Goal: Task Accomplishment & Management: Complete application form

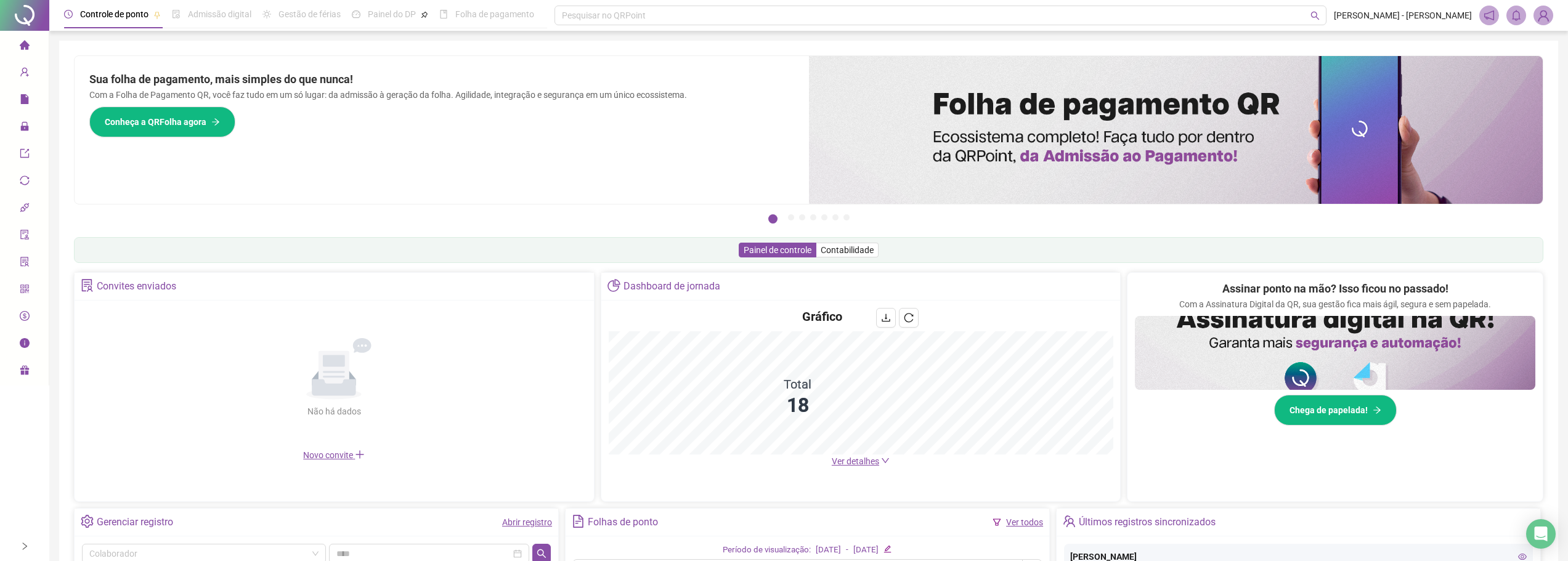
click at [850, 459] on span "Ver detalhes" at bounding box center [855, 461] width 48 height 10
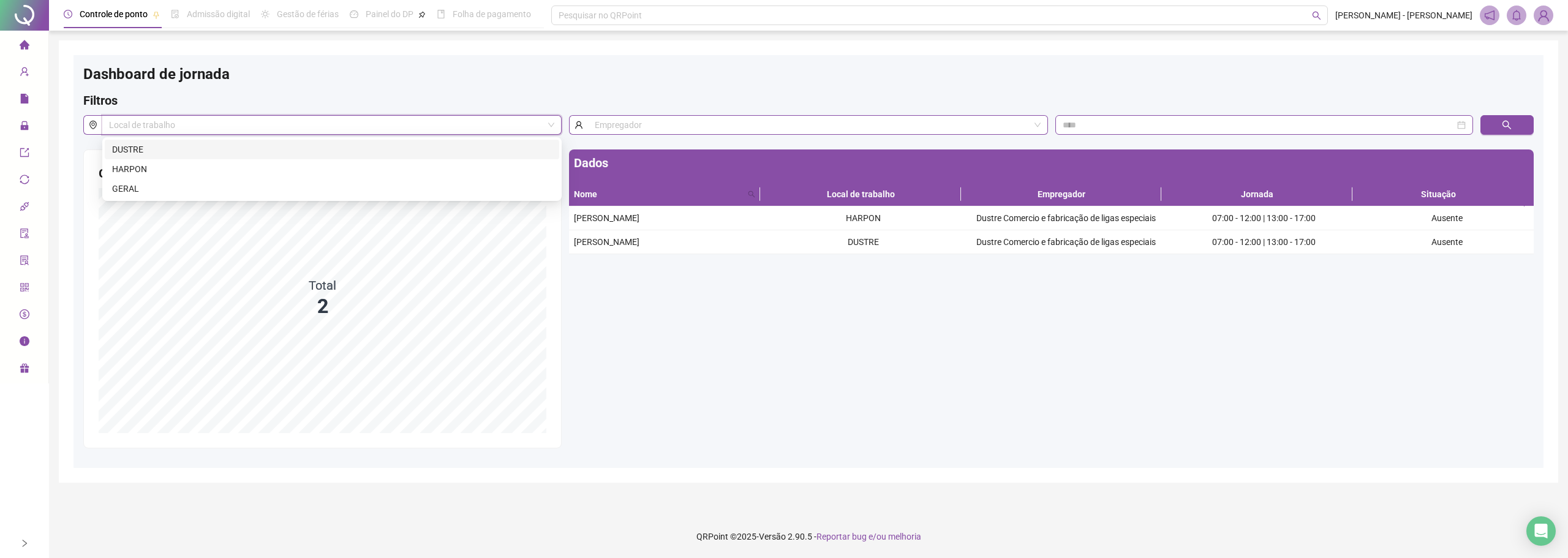
click at [174, 128] on input "search" at bounding box center [326, 125] width 434 height 19
click at [653, 322] on div "Dados Nome Local de trabalho Empregador Jornada Situação [PERSON_NAME] Dustre C…" at bounding box center [1051, 299] width 972 height 299
click at [25, 44] on icon "home" at bounding box center [24, 44] width 10 height 9
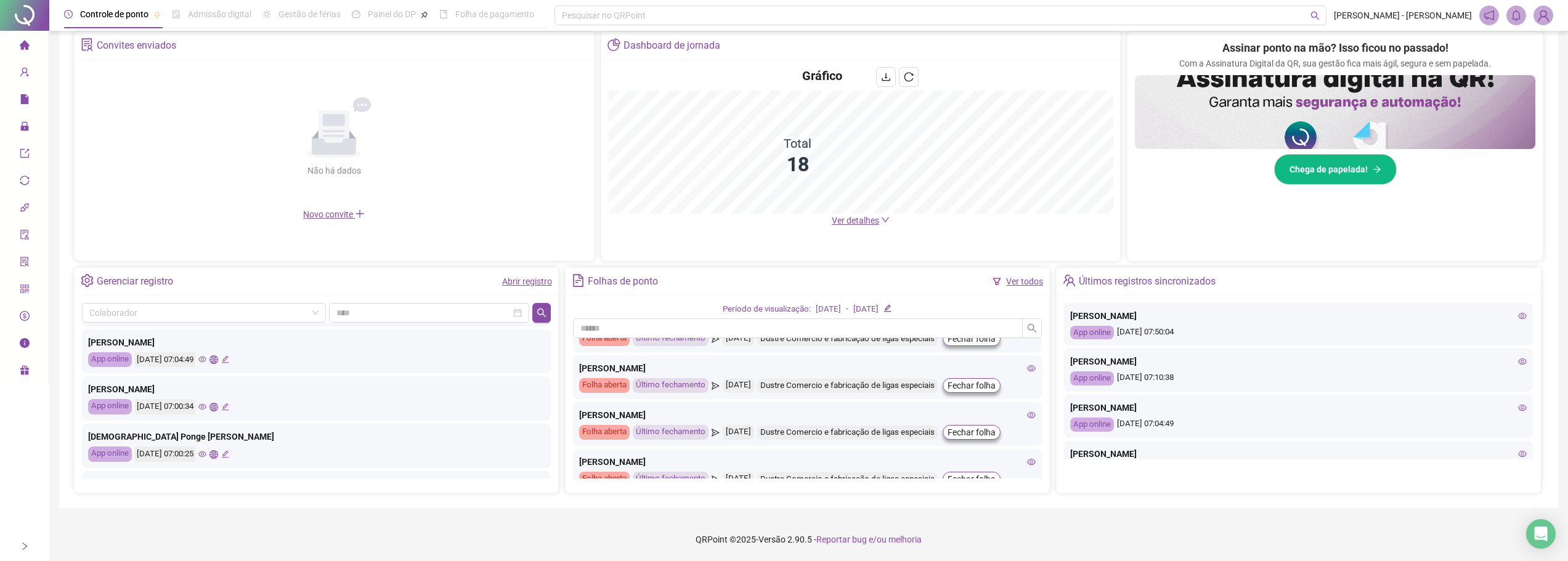
scroll to position [123, 0]
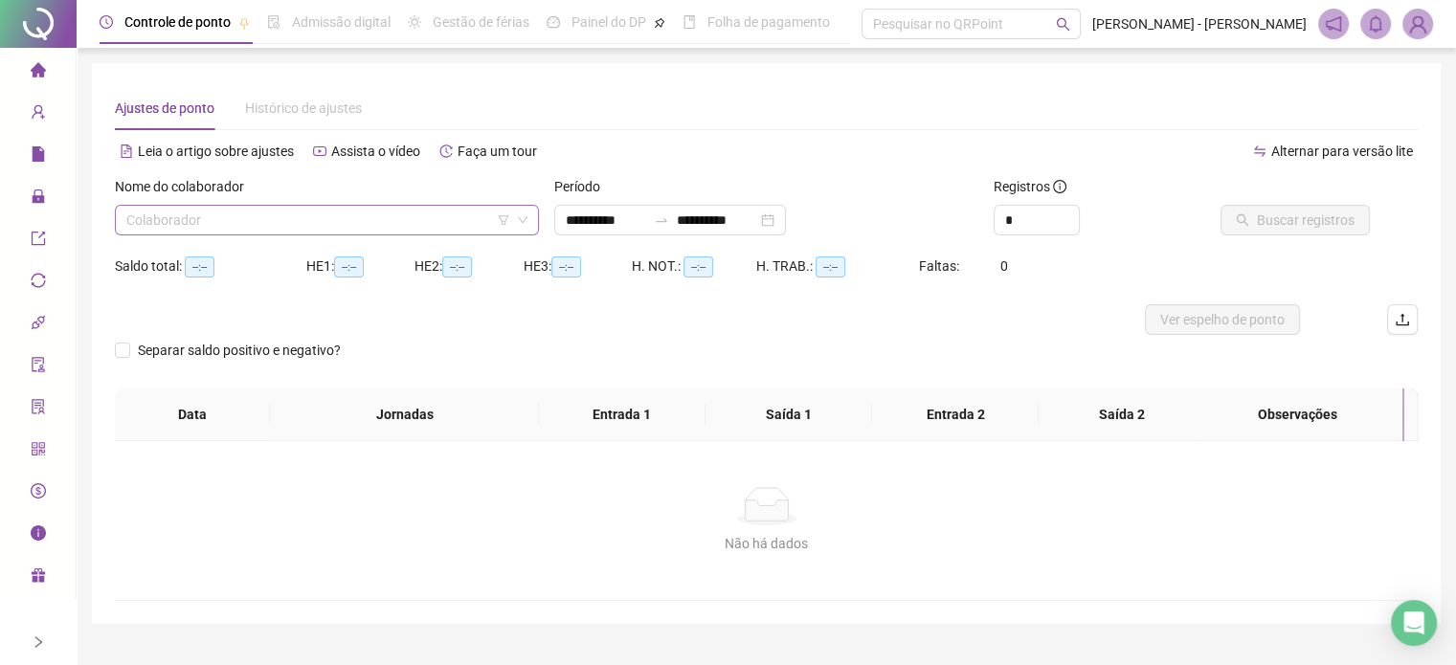
click at [400, 202] on div "Nome do colaborador" at bounding box center [327, 190] width 424 height 29
click at [396, 212] on input "search" at bounding box center [318, 220] width 384 height 29
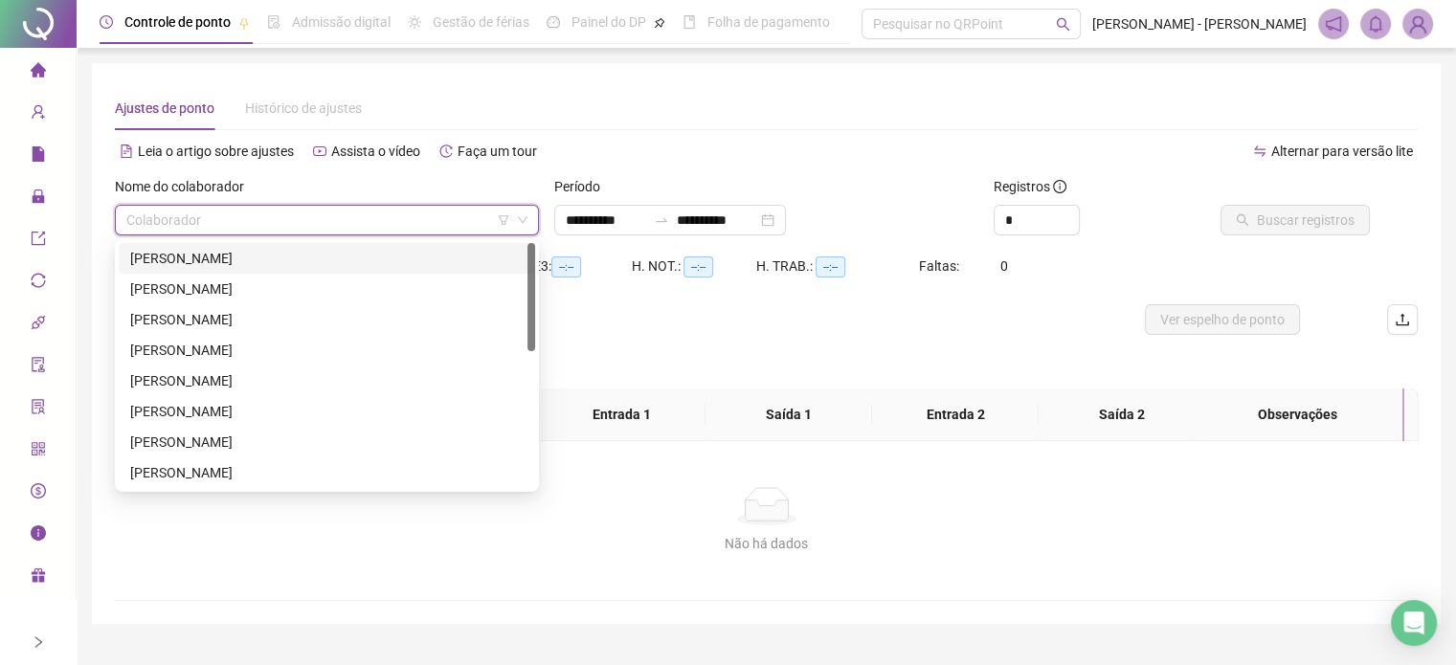
click at [250, 258] on div "[PERSON_NAME]" at bounding box center [326, 258] width 393 height 21
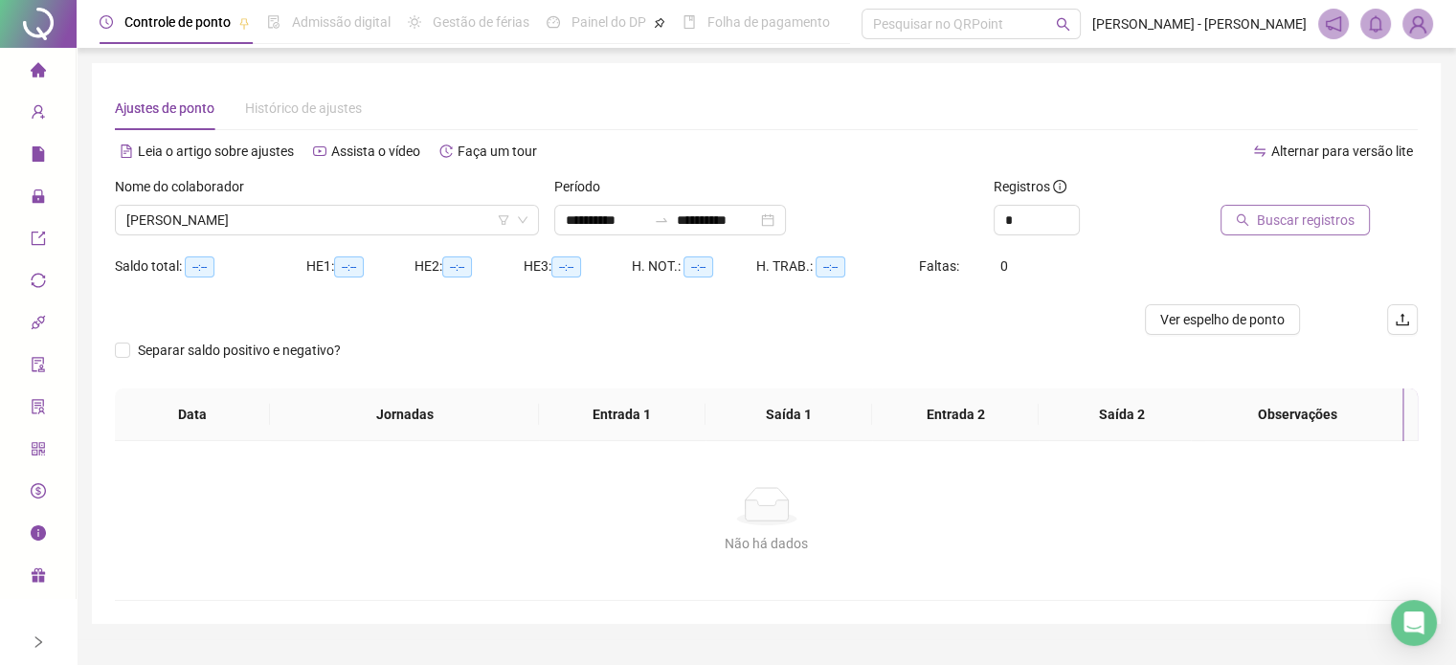
click at [1284, 223] on span "Buscar registros" at bounding box center [1306, 220] width 98 height 21
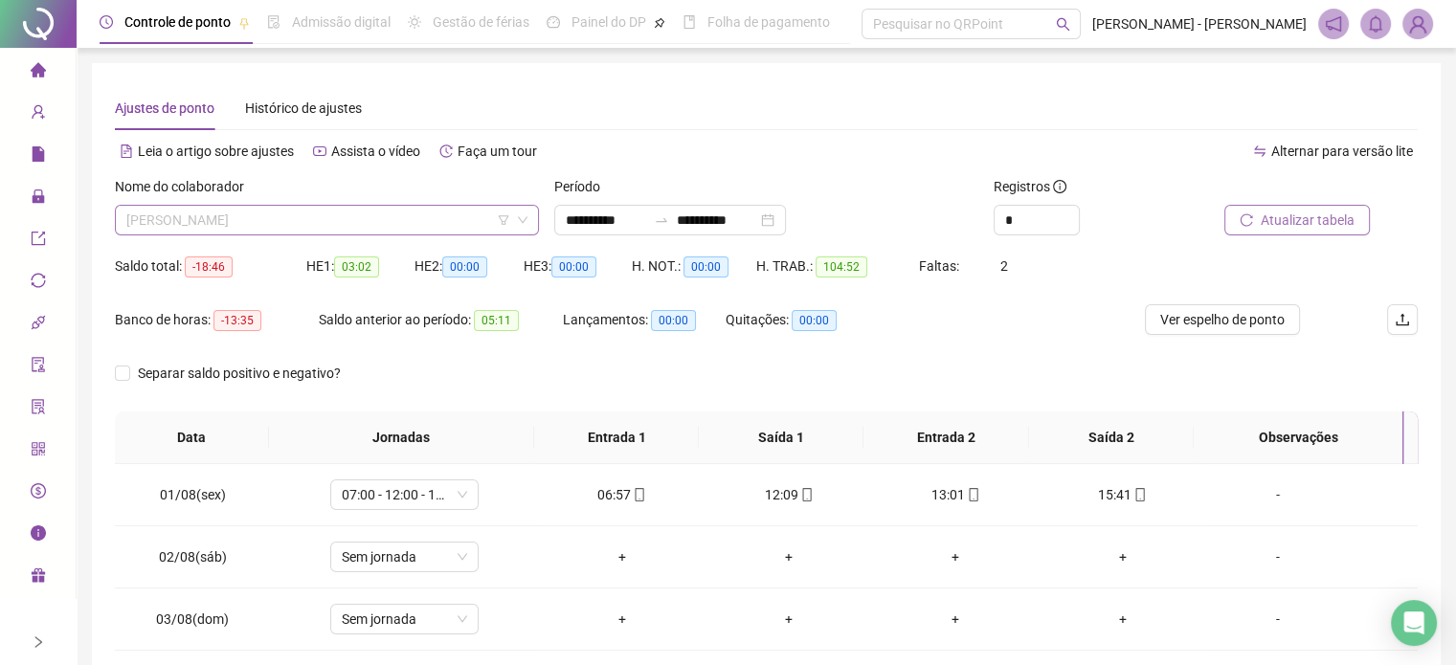
click at [283, 226] on span "[PERSON_NAME]" at bounding box center [326, 220] width 401 height 29
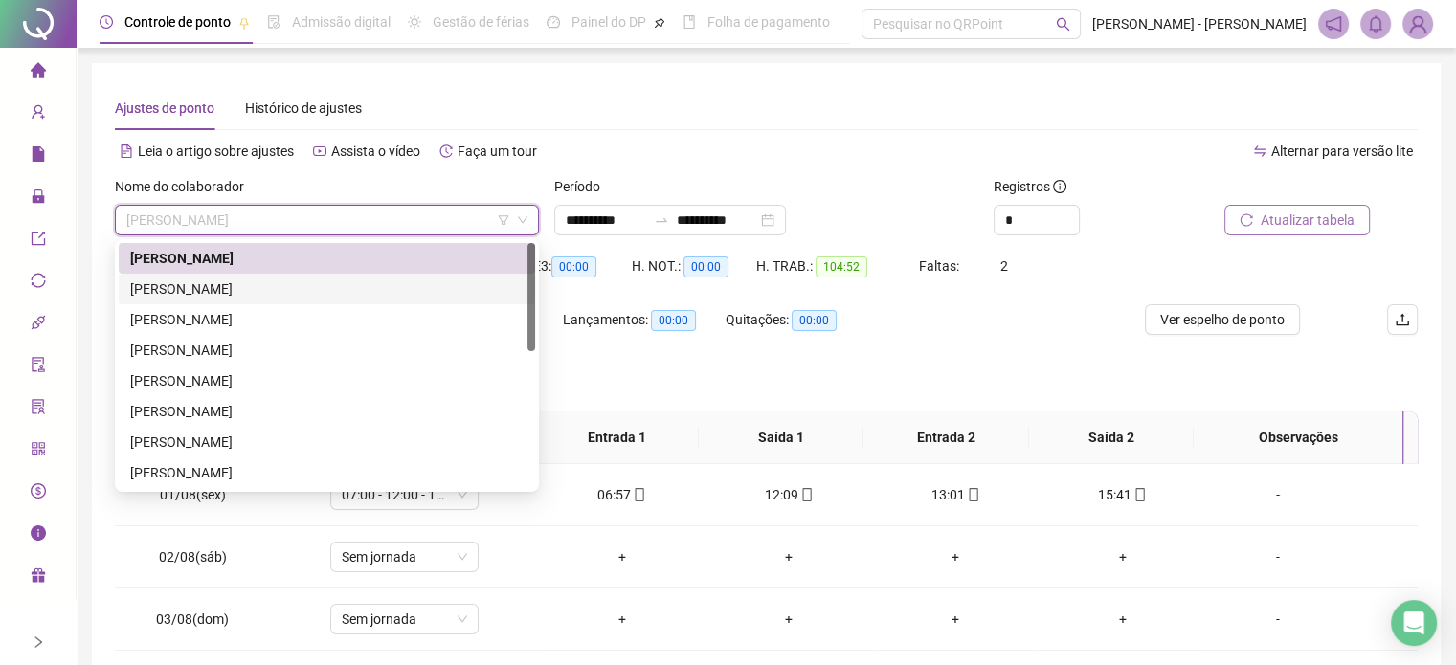
click at [241, 291] on div "[PERSON_NAME]" at bounding box center [326, 289] width 393 height 21
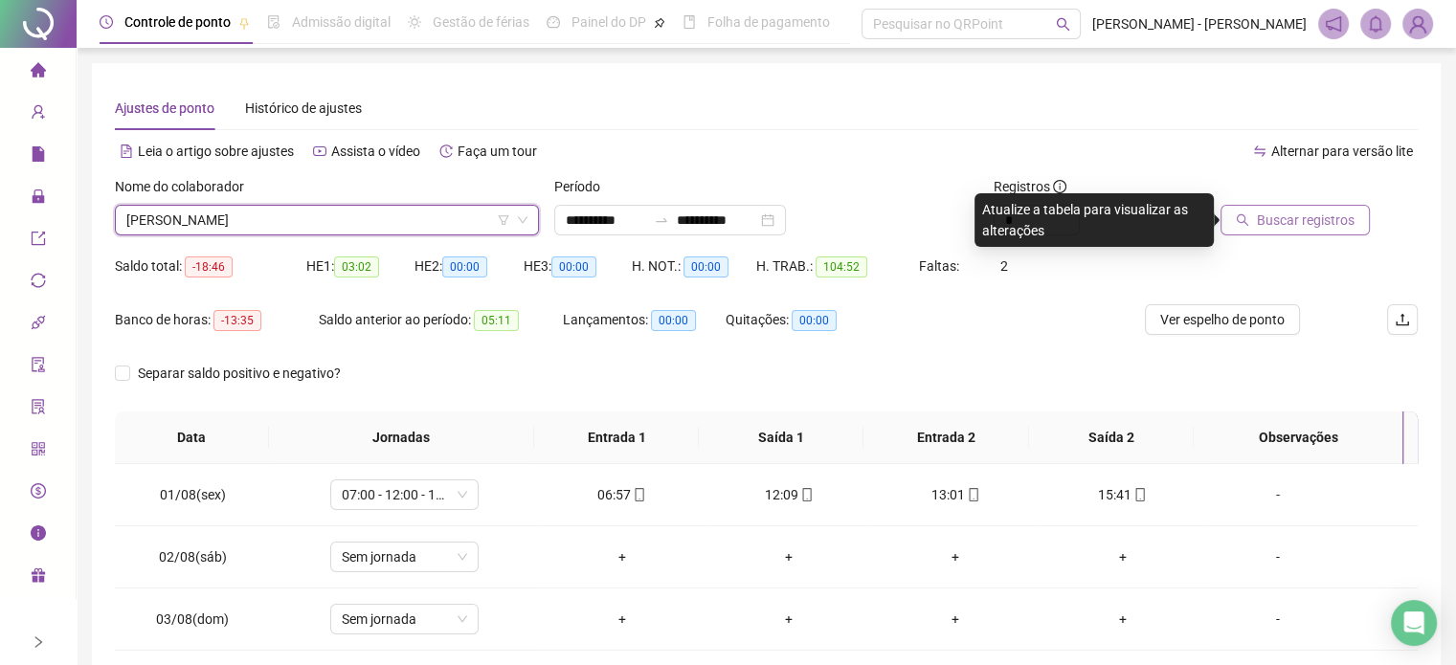
click at [1307, 213] on span "Buscar registros" at bounding box center [1306, 220] width 98 height 21
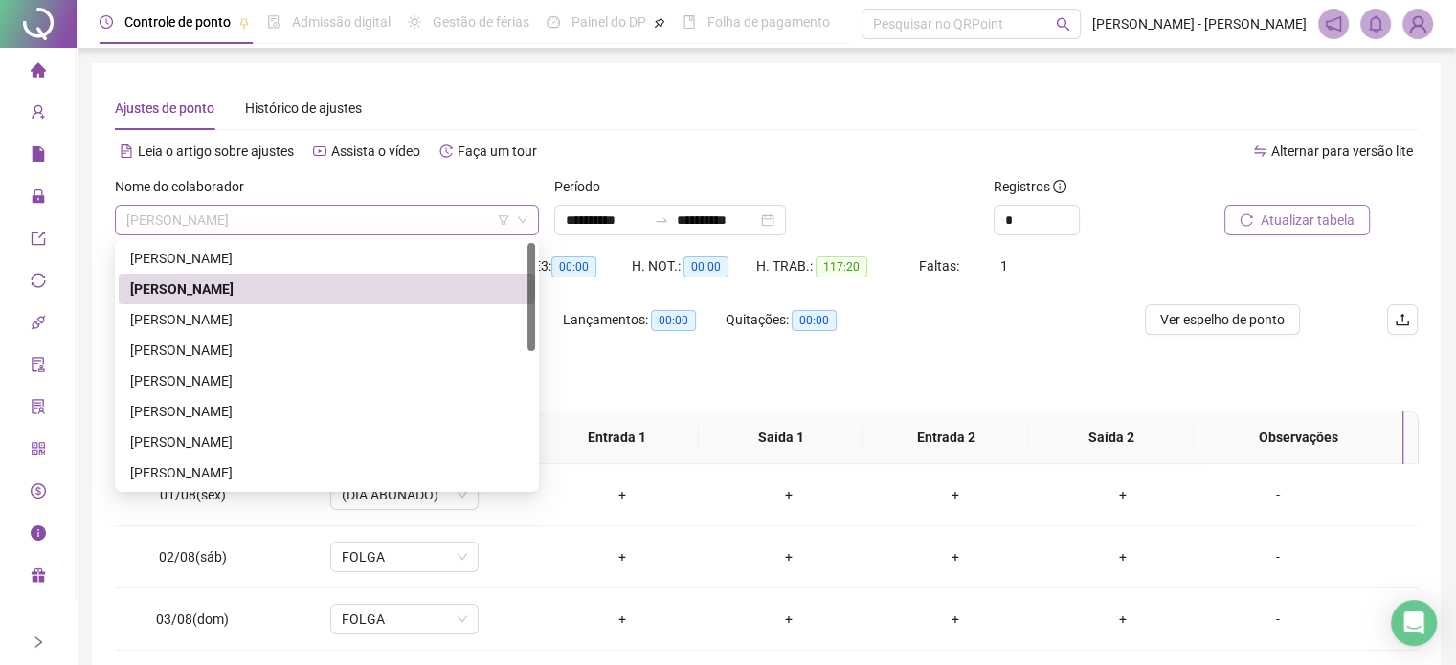
click at [365, 221] on span "[PERSON_NAME]" at bounding box center [326, 220] width 401 height 29
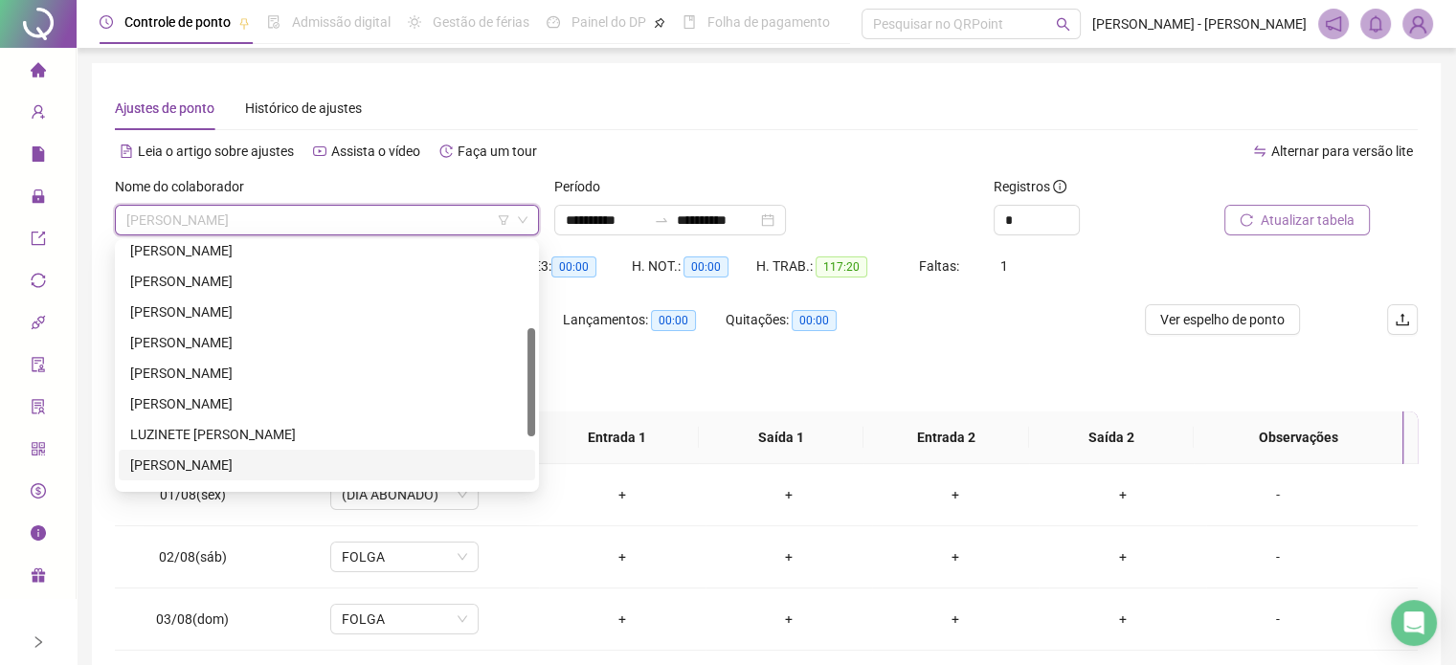
scroll to position [306, 0]
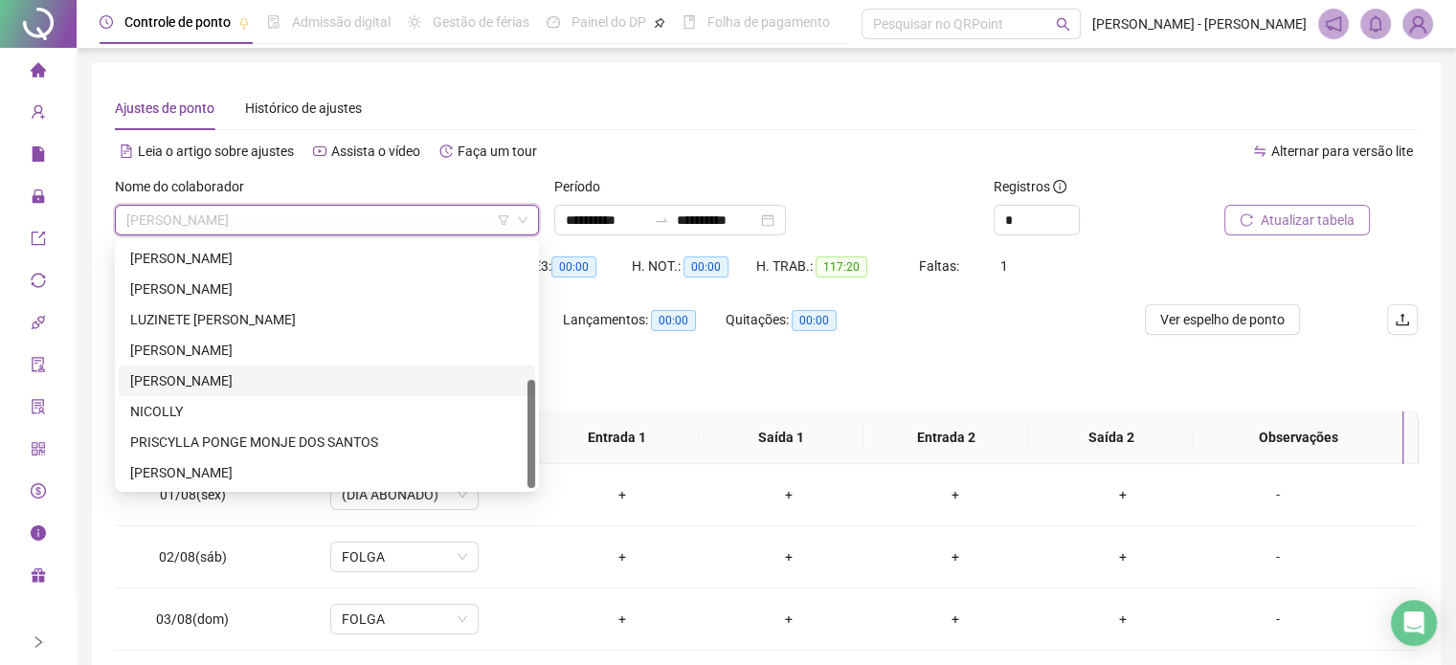
click at [210, 376] on div "[PERSON_NAME]" at bounding box center [326, 380] width 393 height 21
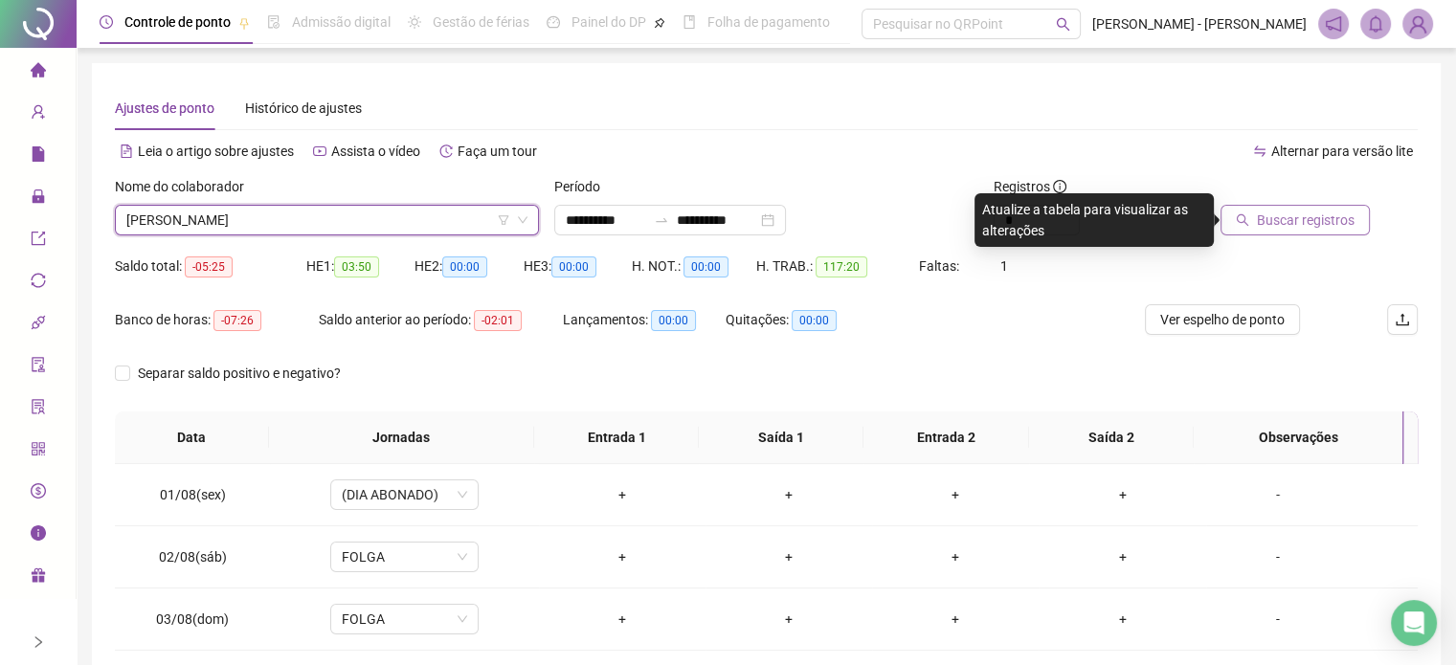
click at [1306, 212] on span "Buscar registros" at bounding box center [1306, 220] width 98 height 21
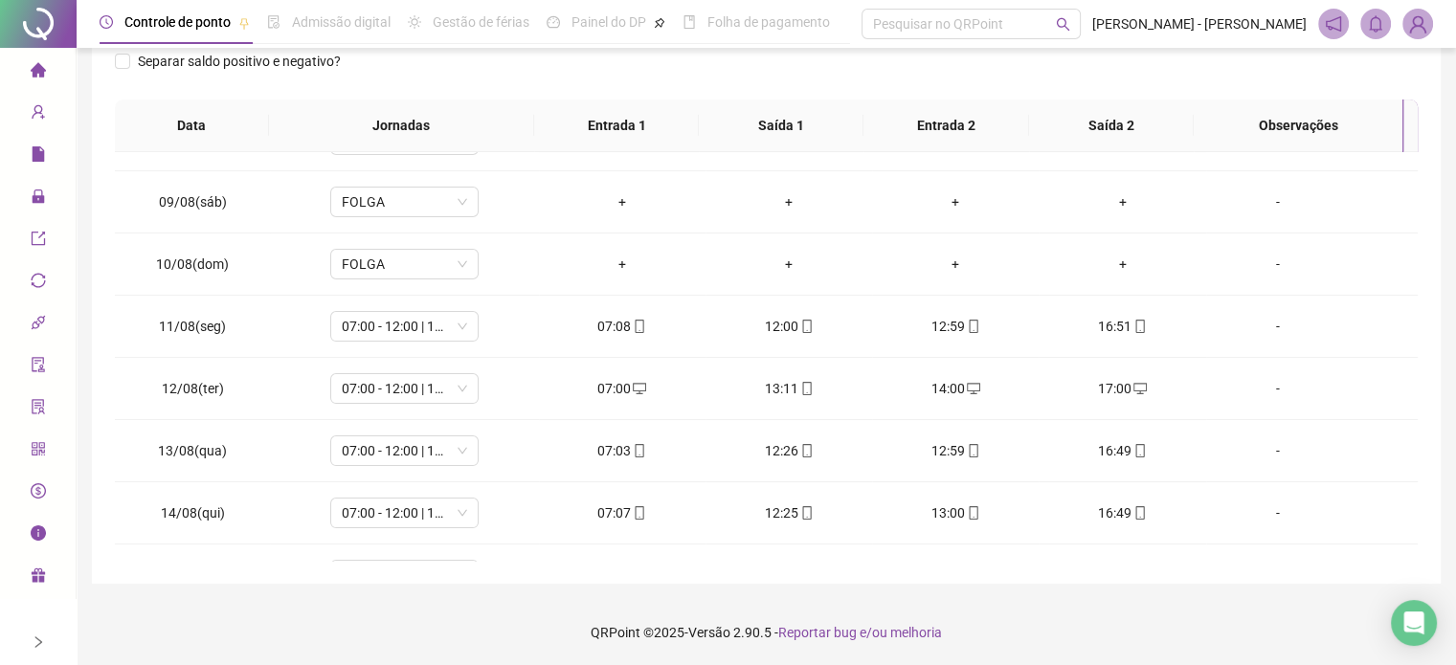
scroll to position [831, 0]
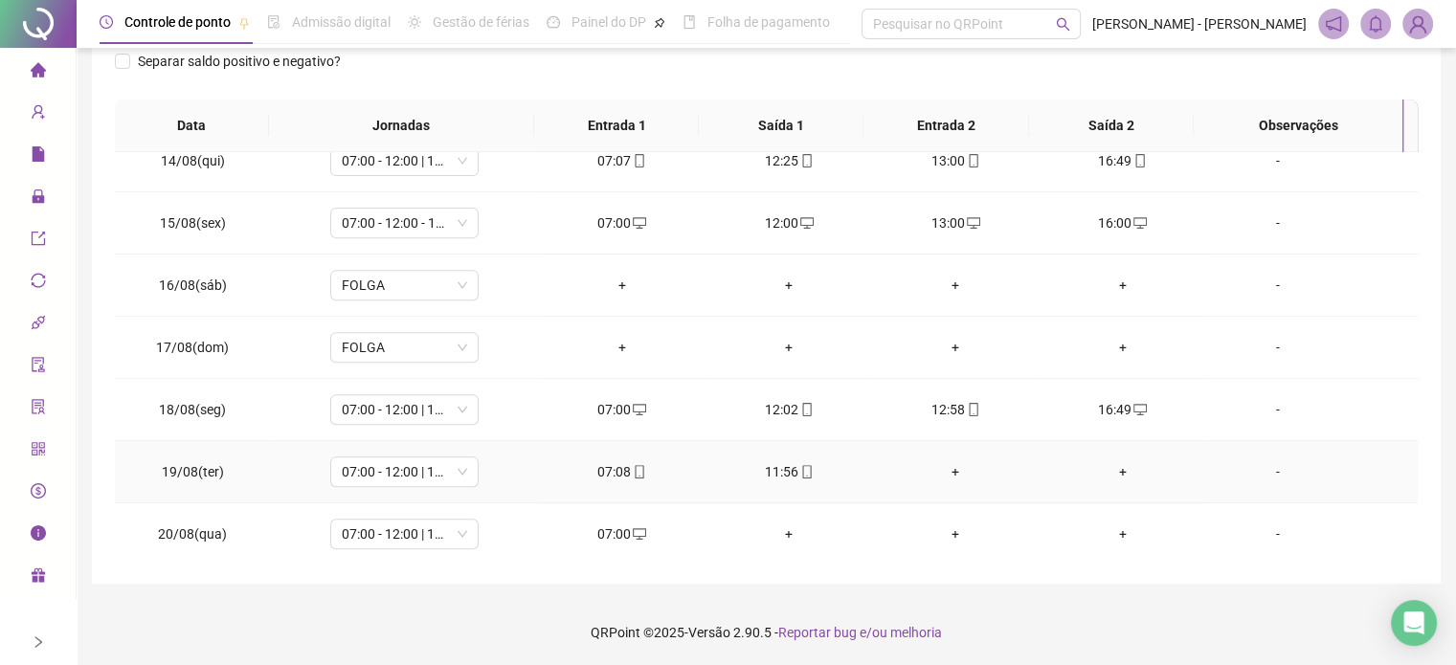
click at [949, 470] on div "+" at bounding box center [955, 471] width 136 height 21
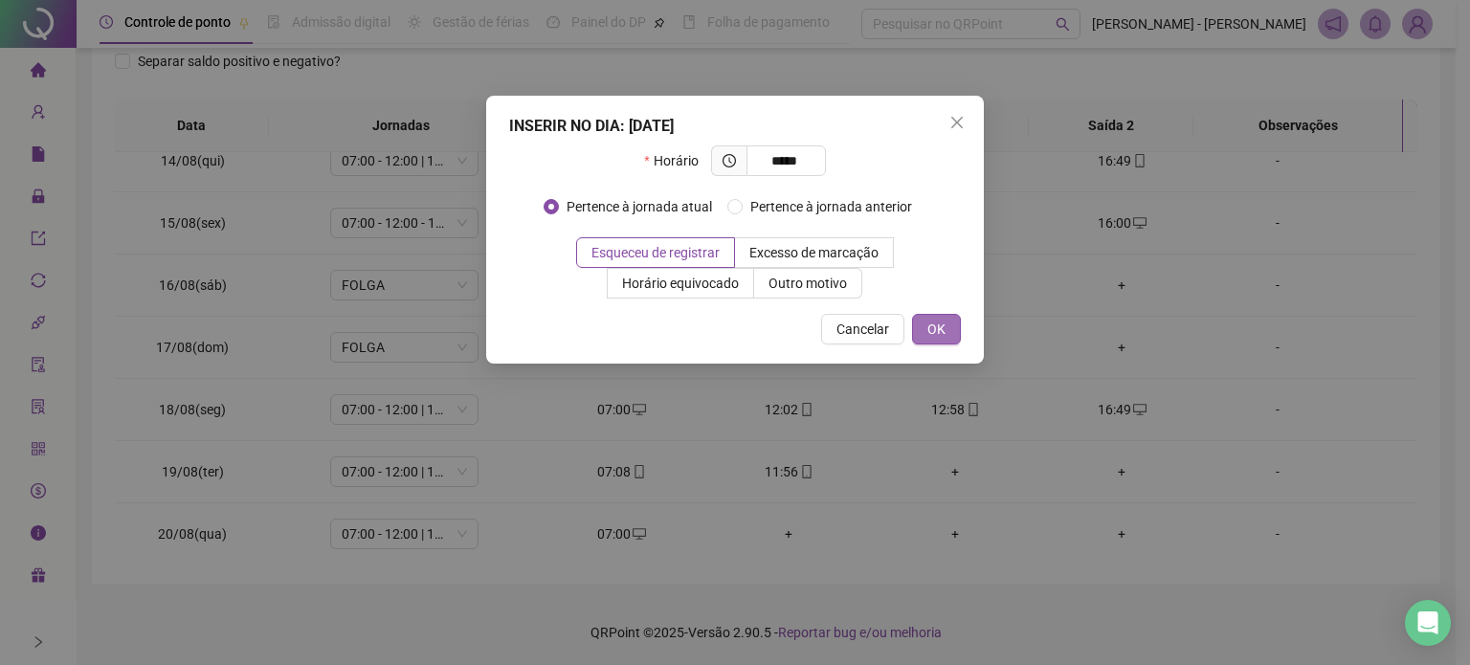
type input "*****"
click at [938, 327] on span "OK" at bounding box center [937, 329] width 18 height 21
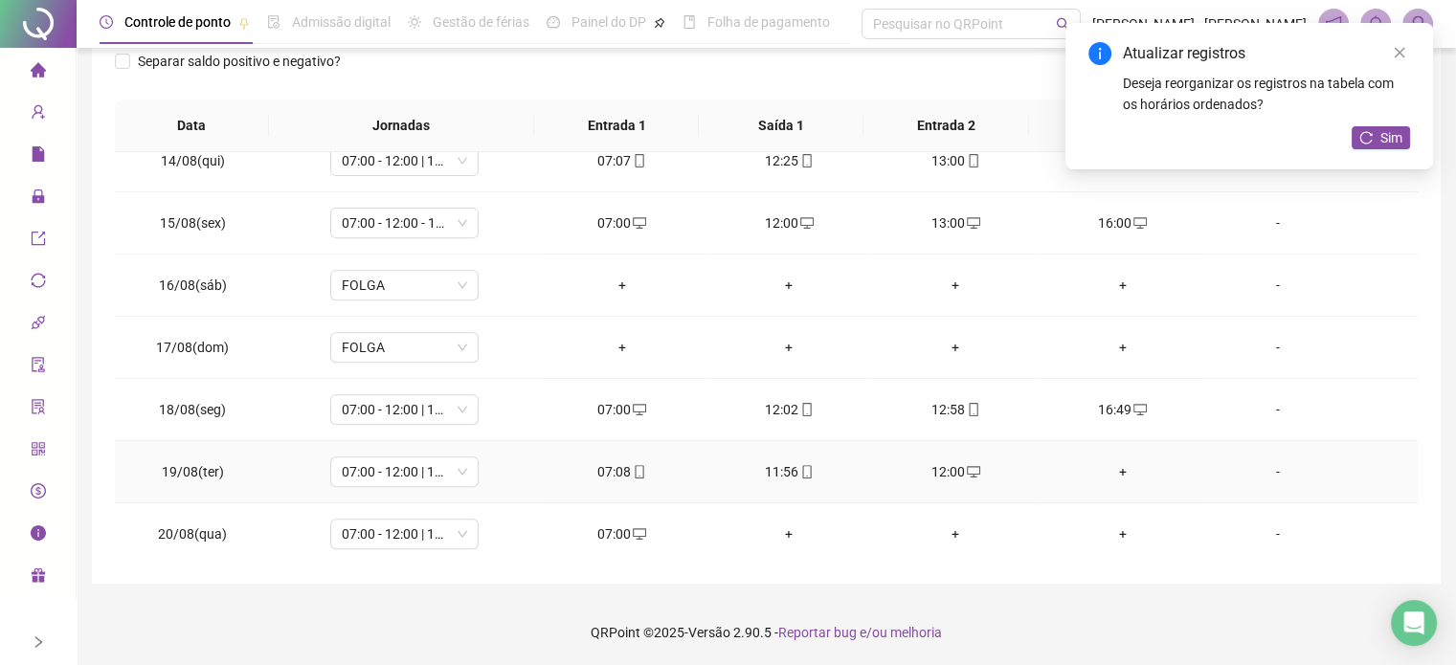
click at [1112, 471] on div "+" at bounding box center [1122, 471] width 136 height 21
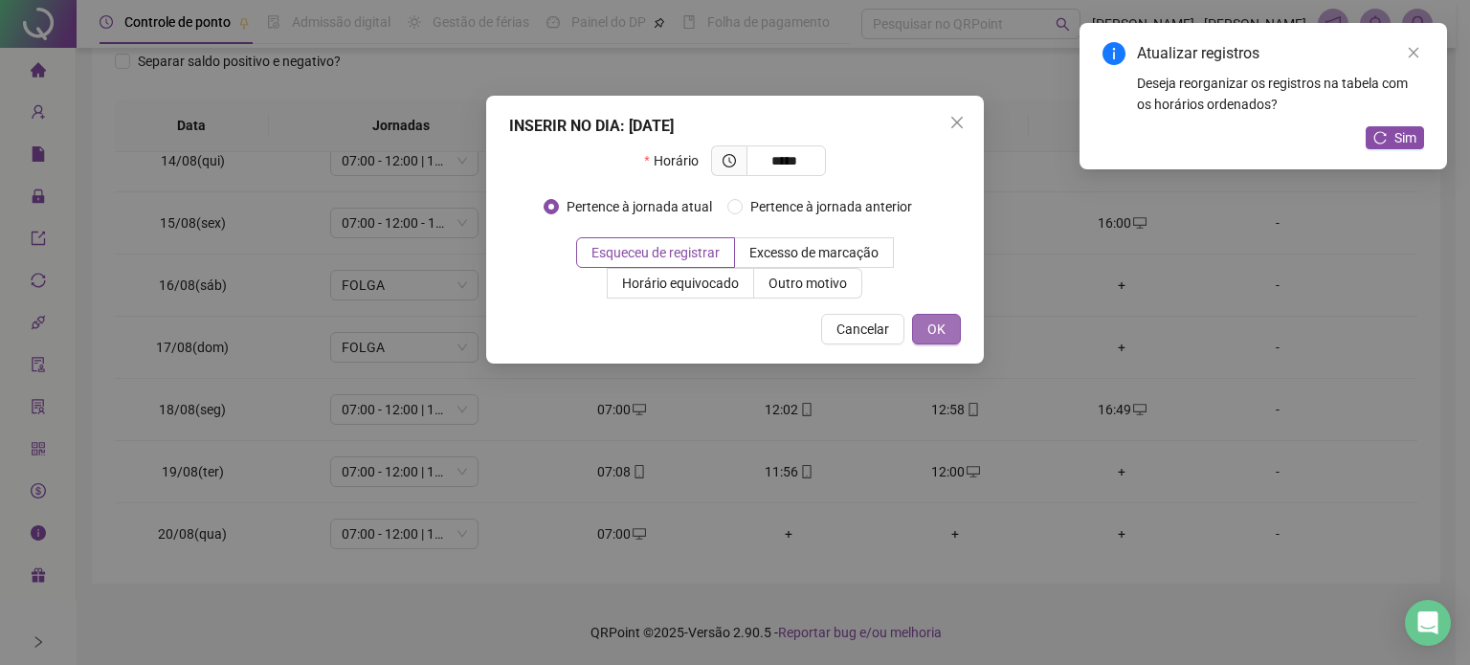
type input "*****"
click at [923, 330] on button "OK" at bounding box center [936, 329] width 49 height 31
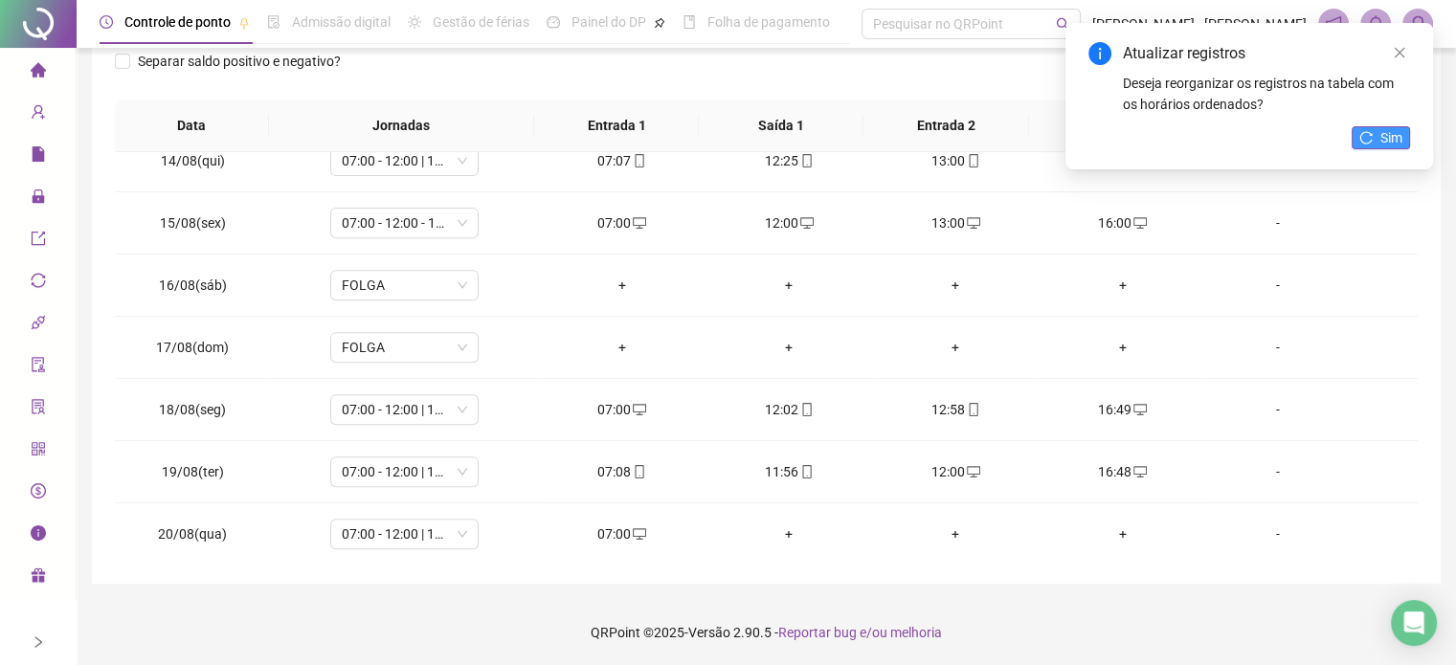
click at [1387, 127] on span "Sim" at bounding box center [1391, 137] width 22 height 21
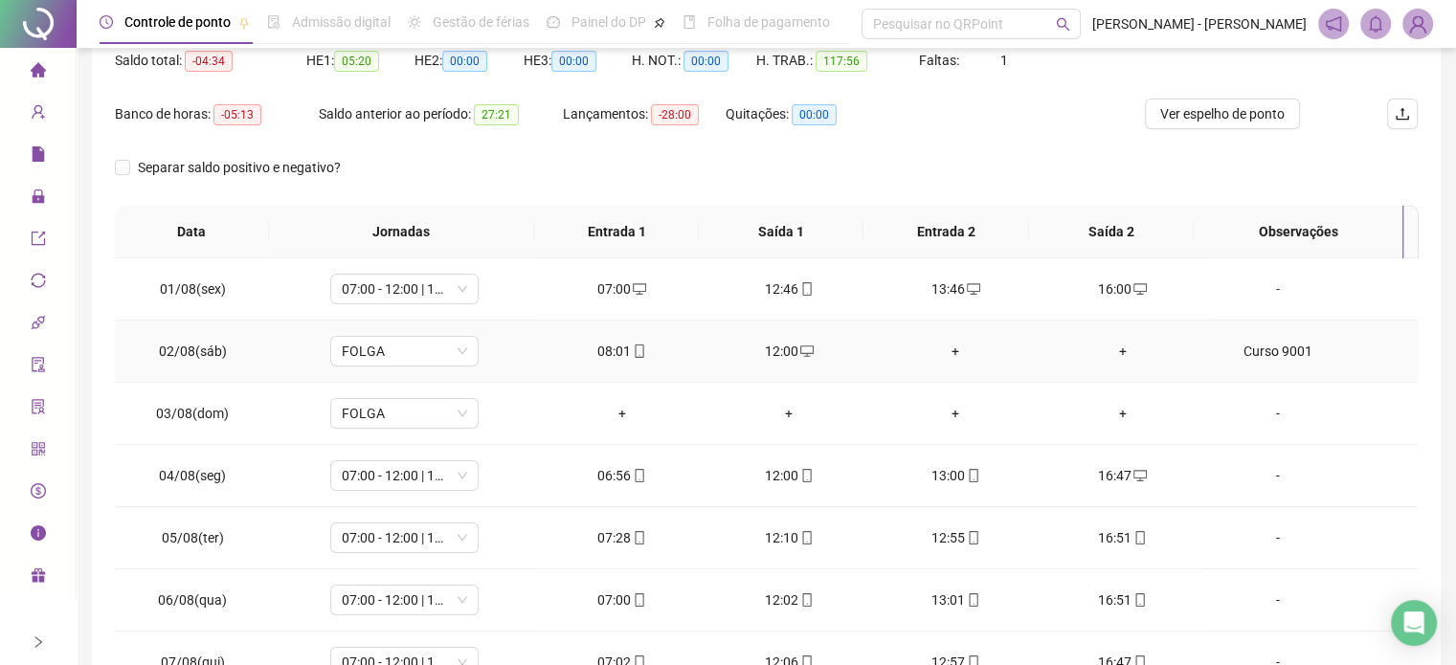
scroll to position [0, 0]
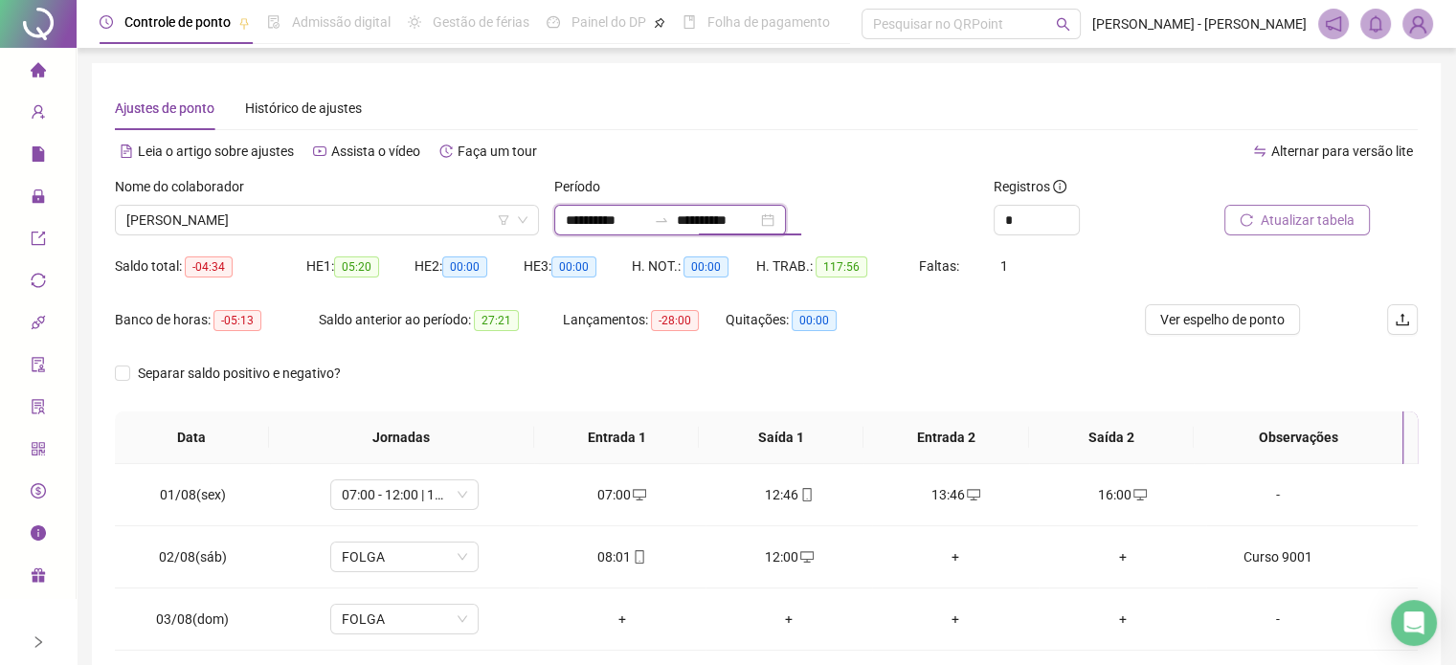
click at [757, 212] on input "**********" at bounding box center [717, 220] width 80 height 21
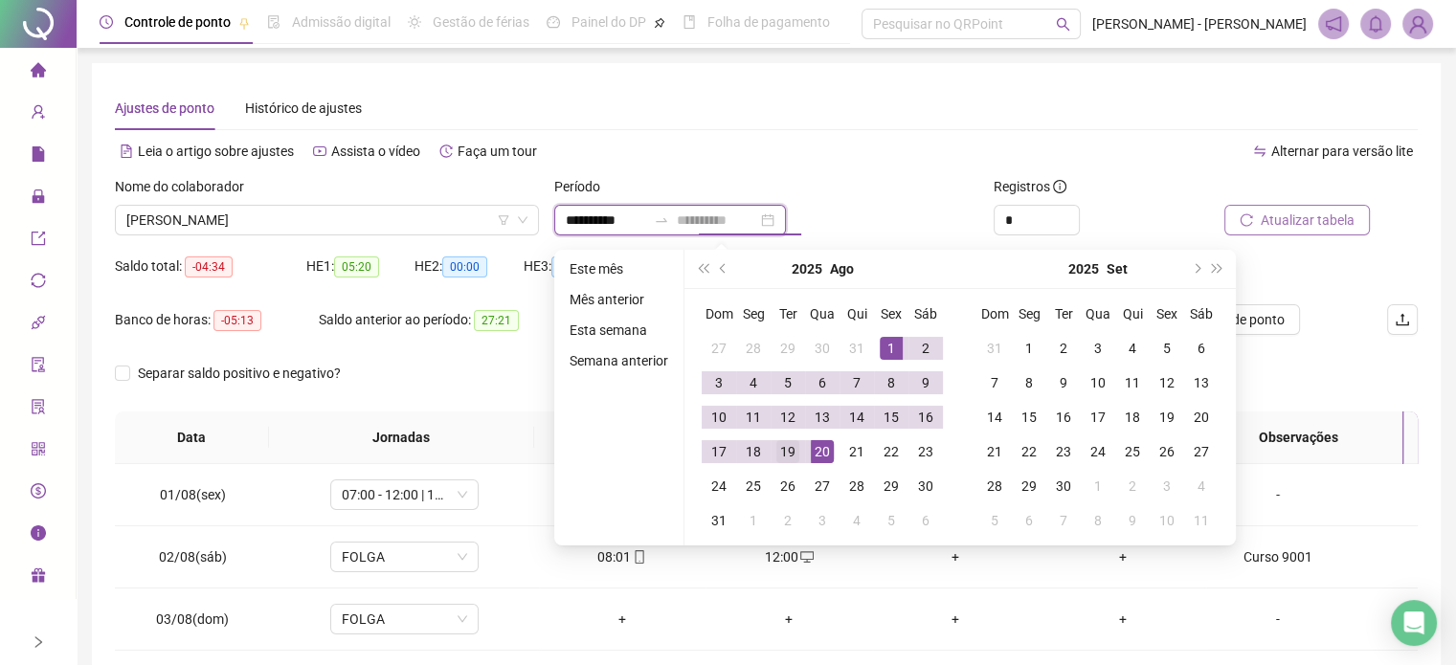
type input "**********"
click at [789, 452] on div "19" at bounding box center [787, 451] width 23 height 23
type input "**********"
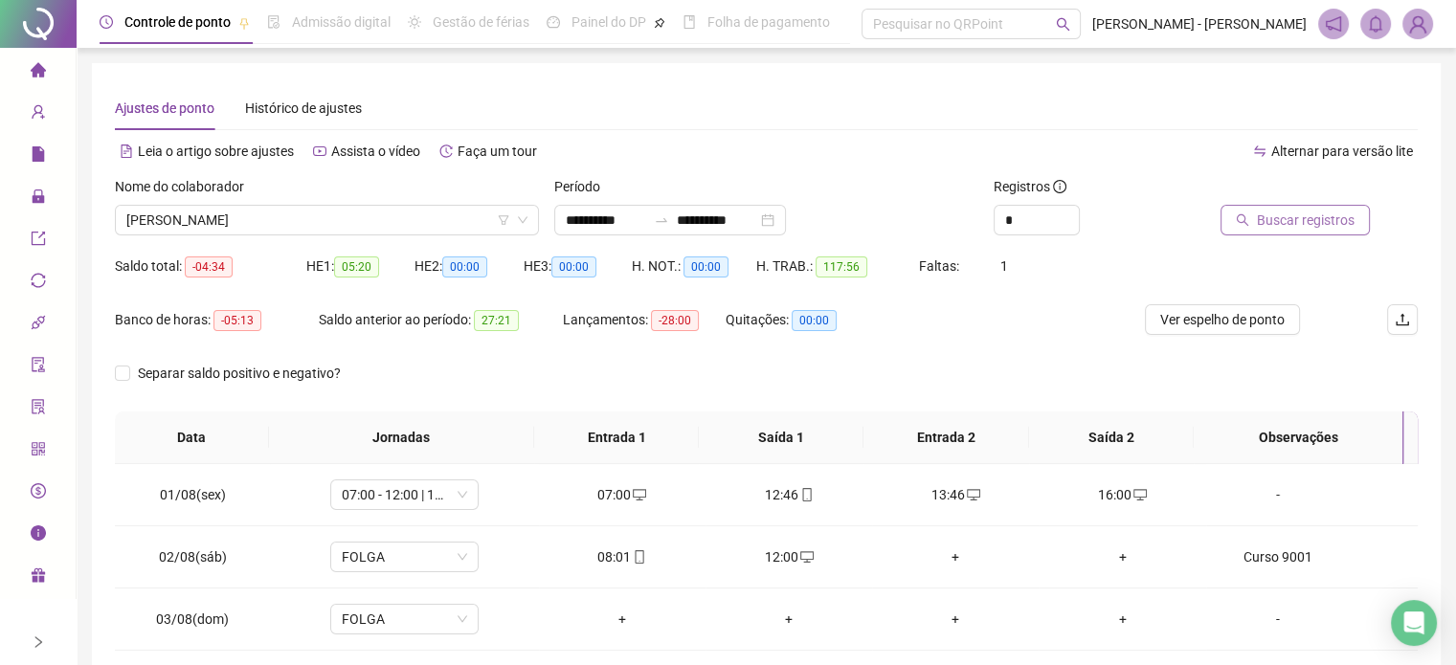
click at [1327, 220] on span "Buscar registros" at bounding box center [1306, 220] width 98 height 21
